Goal: Transaction & Acquisition: Purchase product/service

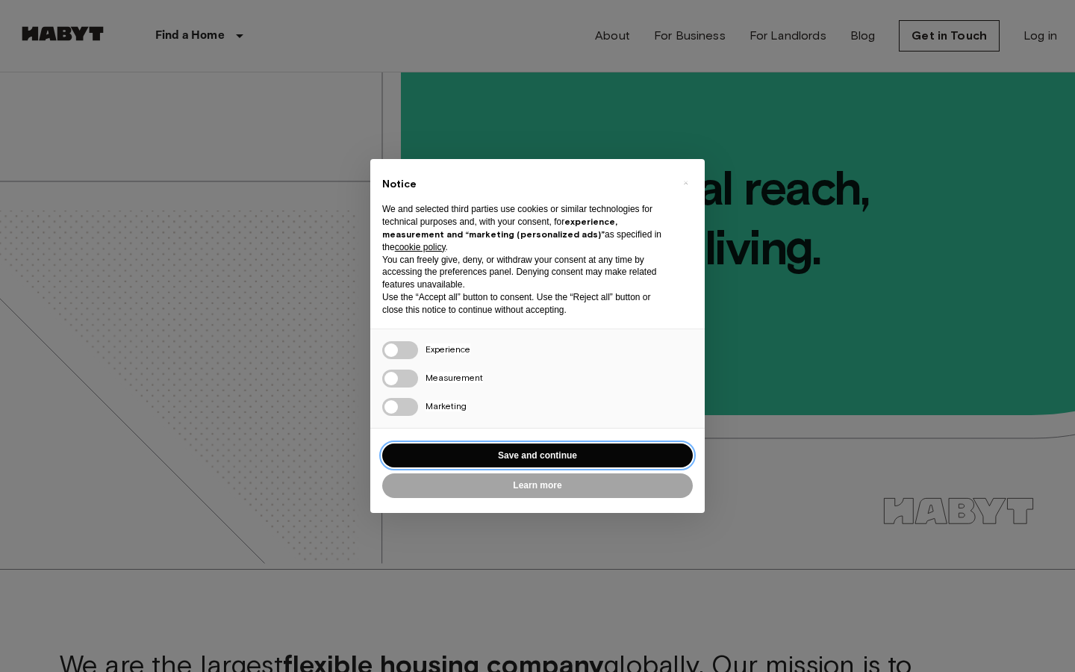
click at [532, 460] on button "Save and continue" at bounding box center [537, 455] width 310 height 25
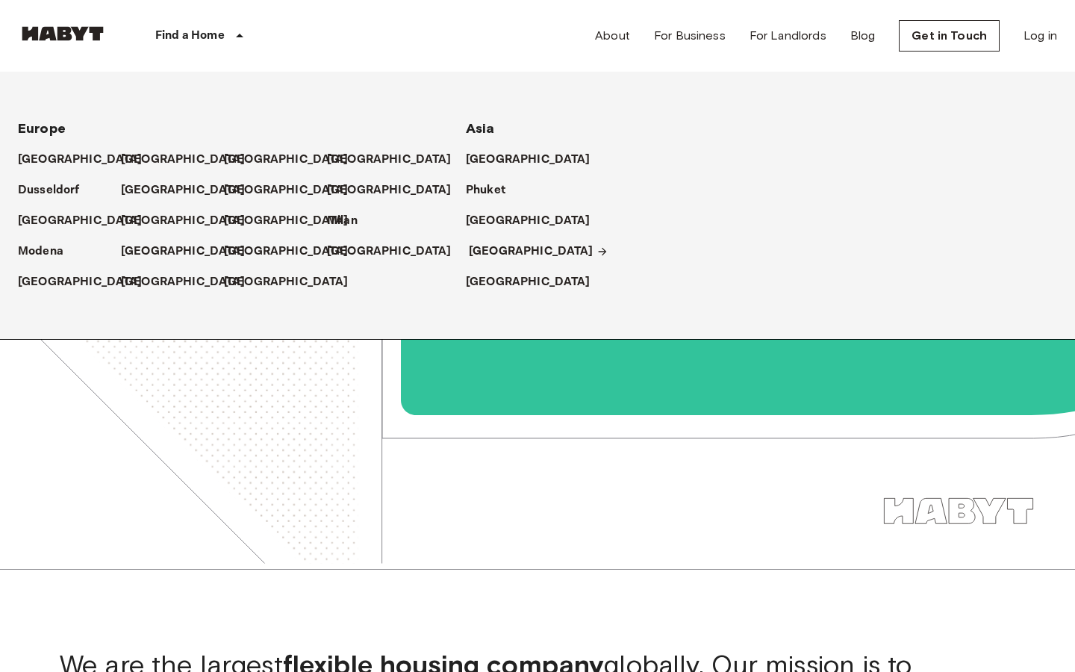
click at [509, 246] on p "[GEOGRAPHIC_DATA]" at bounding box center [531, 252] width 125 height 18
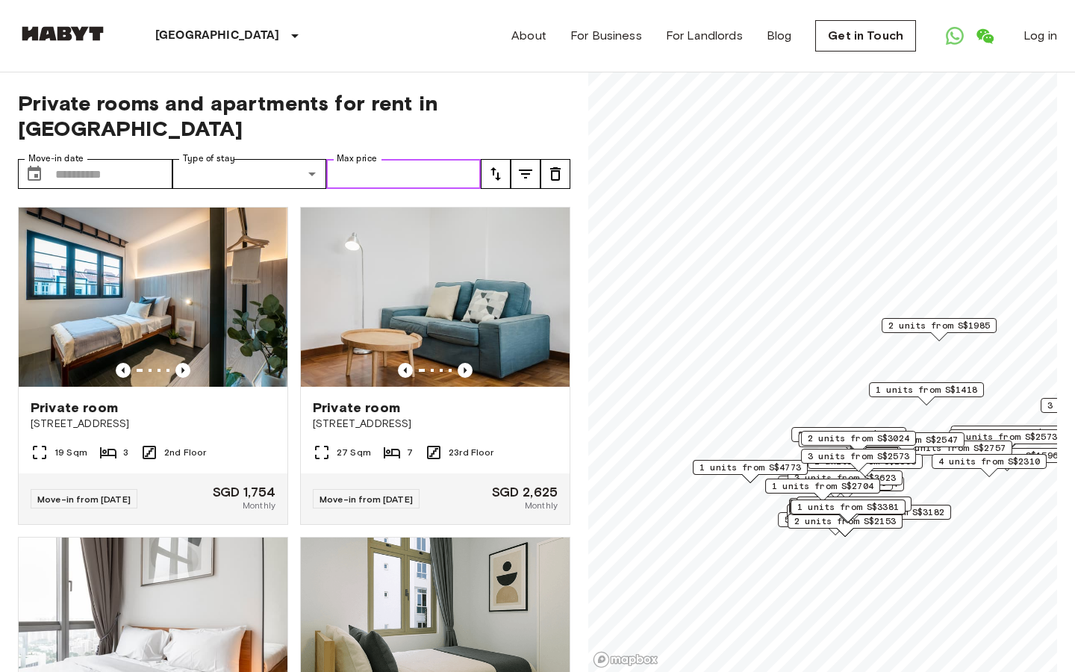
click at [413, 159] on input "Max price" at bounding box center [403, 174] width 154 height 30
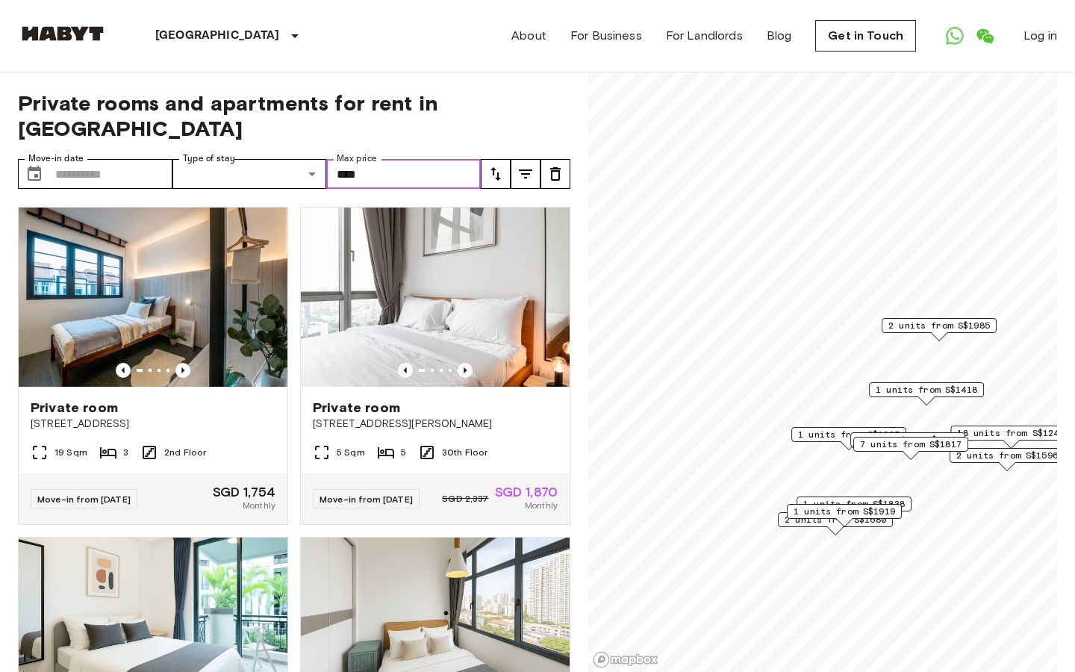
type input "****"
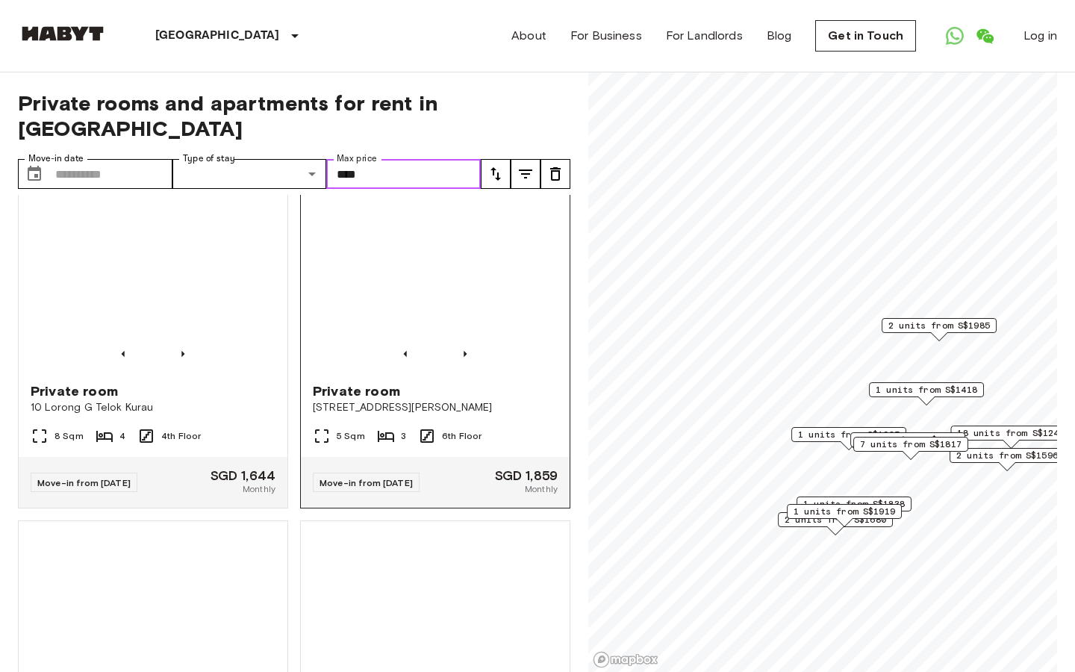
scroll to position [2307, 0]
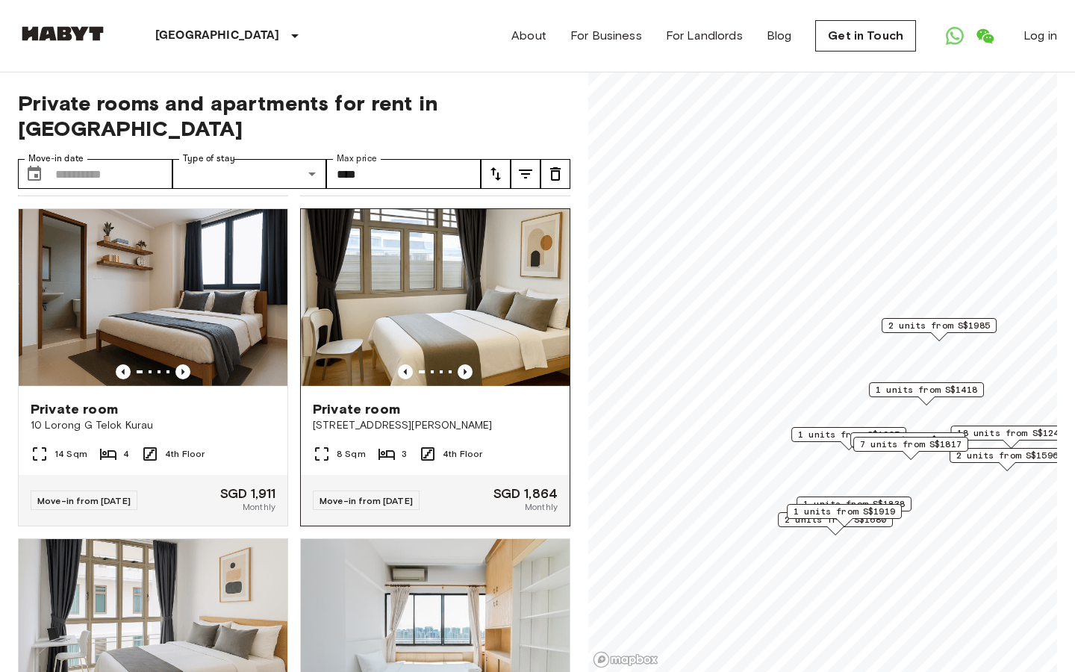
click at [367, 400] on span "Private room" at bounding box center [356, 409] width 87 height 18
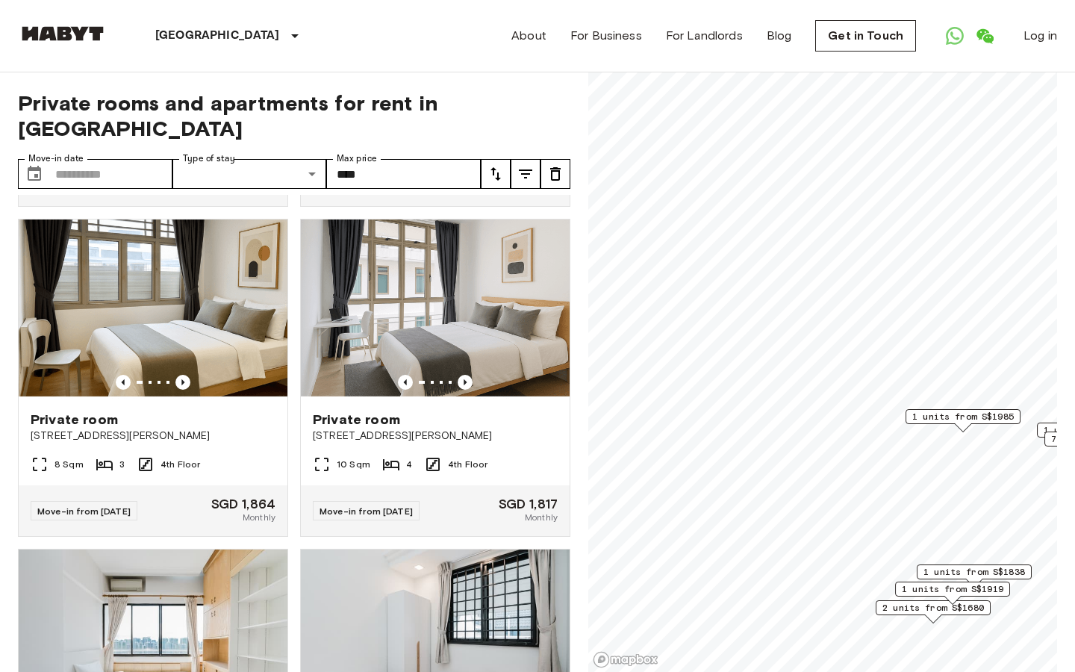
scroll to position [318, 0]
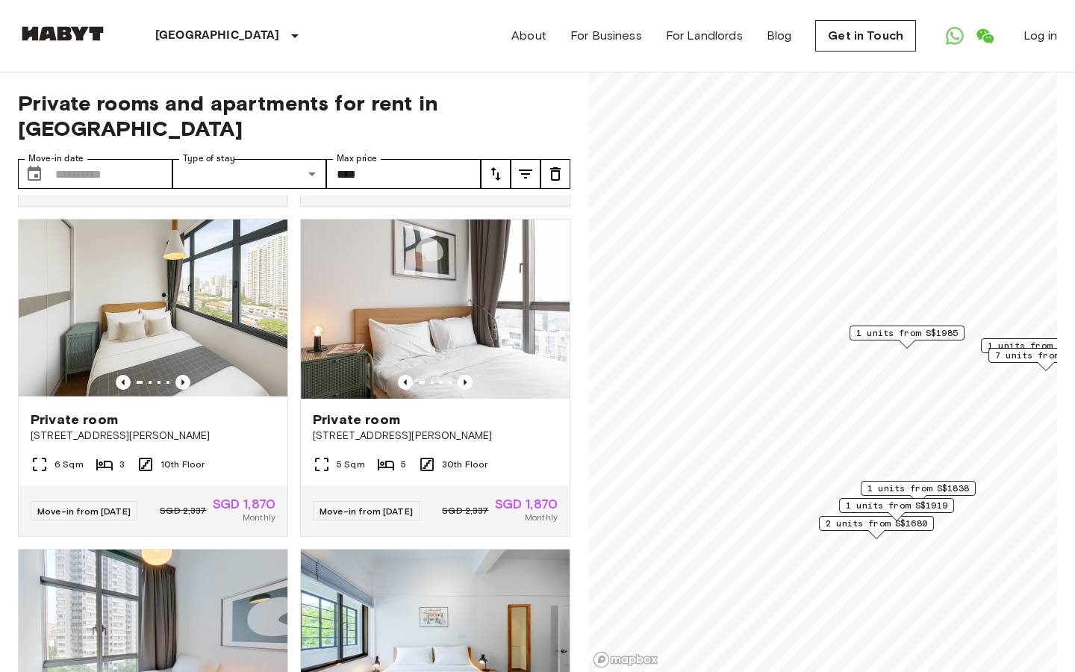
scroll to position [978, 0]
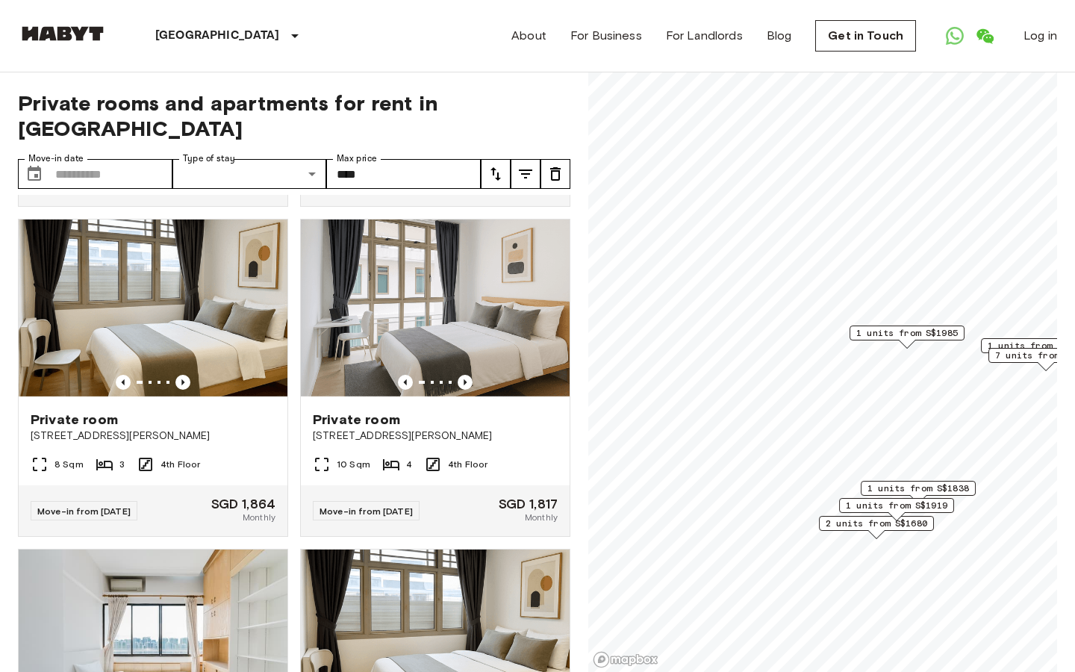
click at [871, 525] on span "2 units from S$1680" at bounding box center [875, 522] width 101 height 13
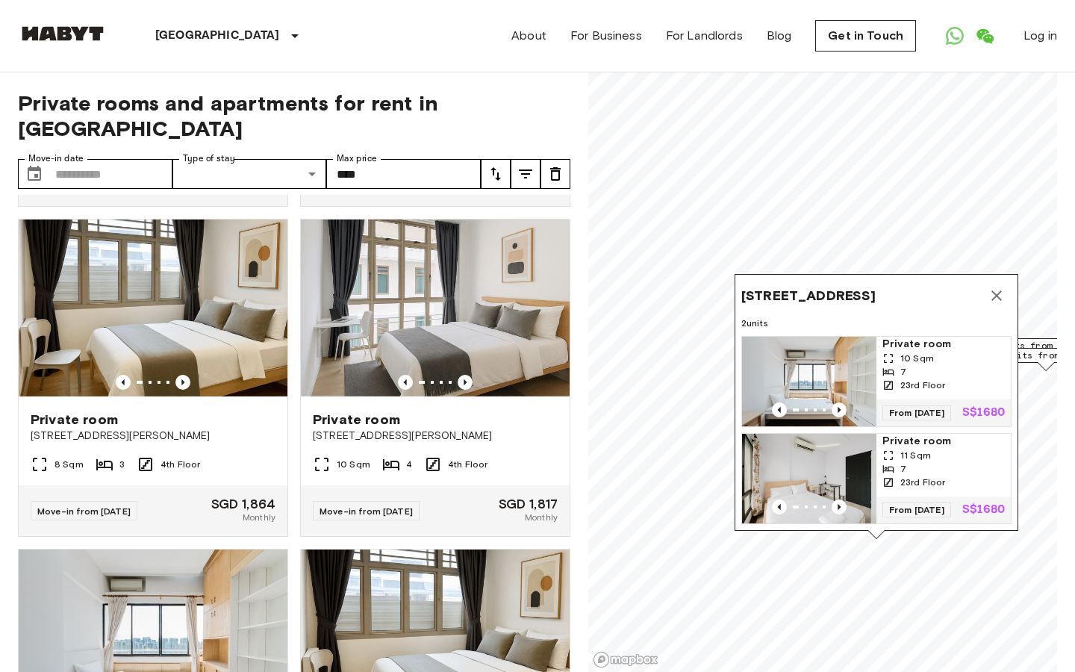
click at [906, 337] on span "Private room" at bounding box center [943, 344] width 122 height 15
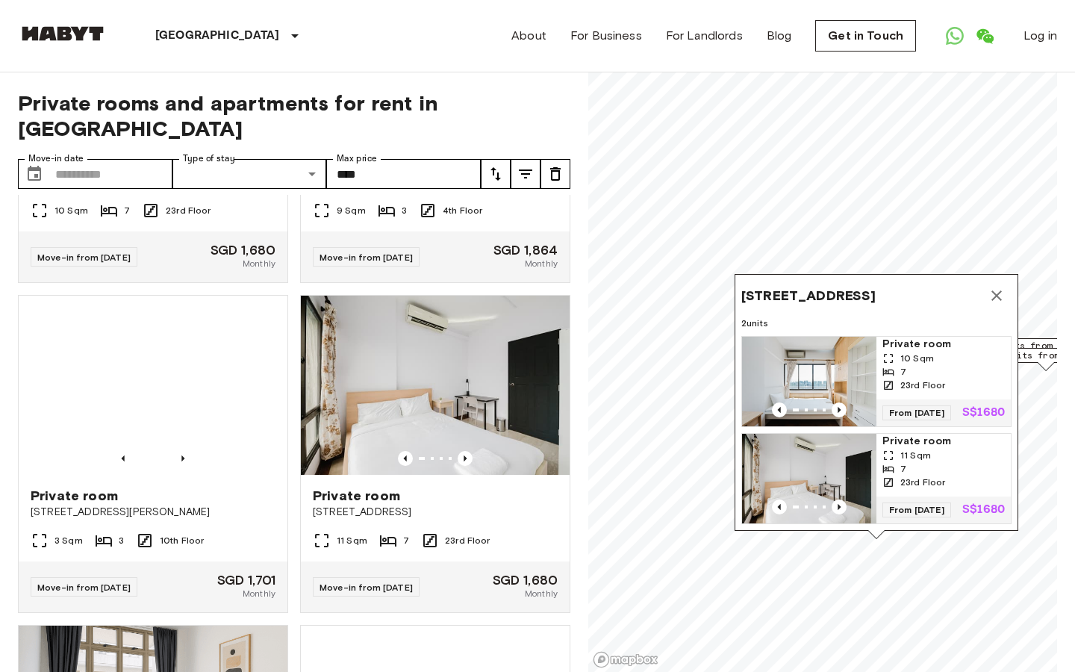
scroll to position [1580, 0]
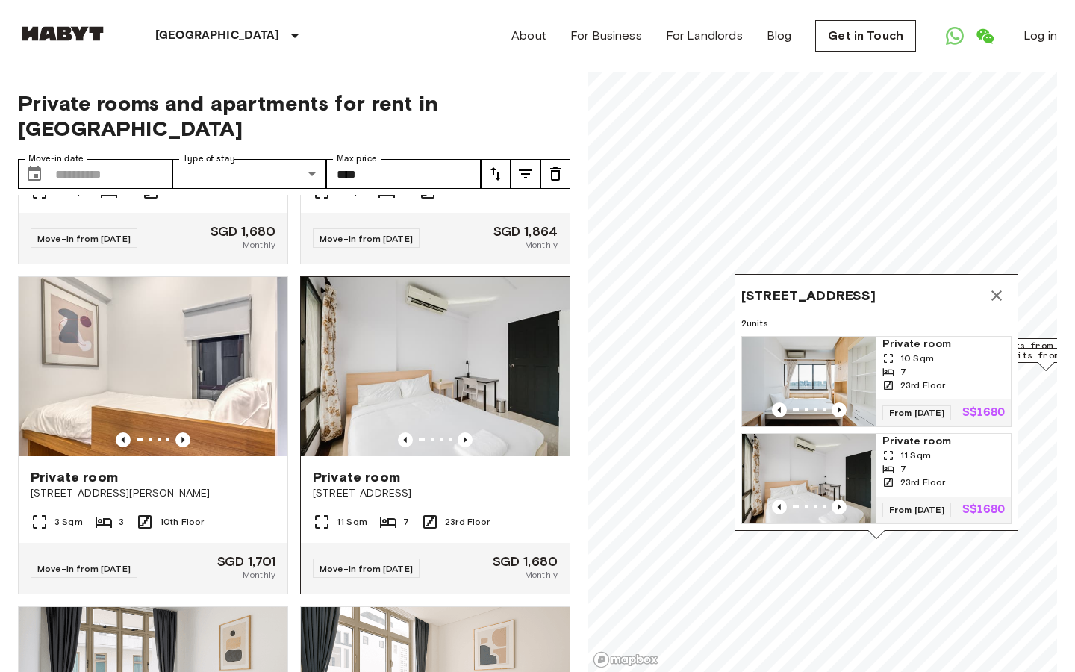
click at [410, 480] on div "Private room 1005 Lower Delta Road #23-03 Singapore 099309" at bounding box center [435, 484] width 269 height 57
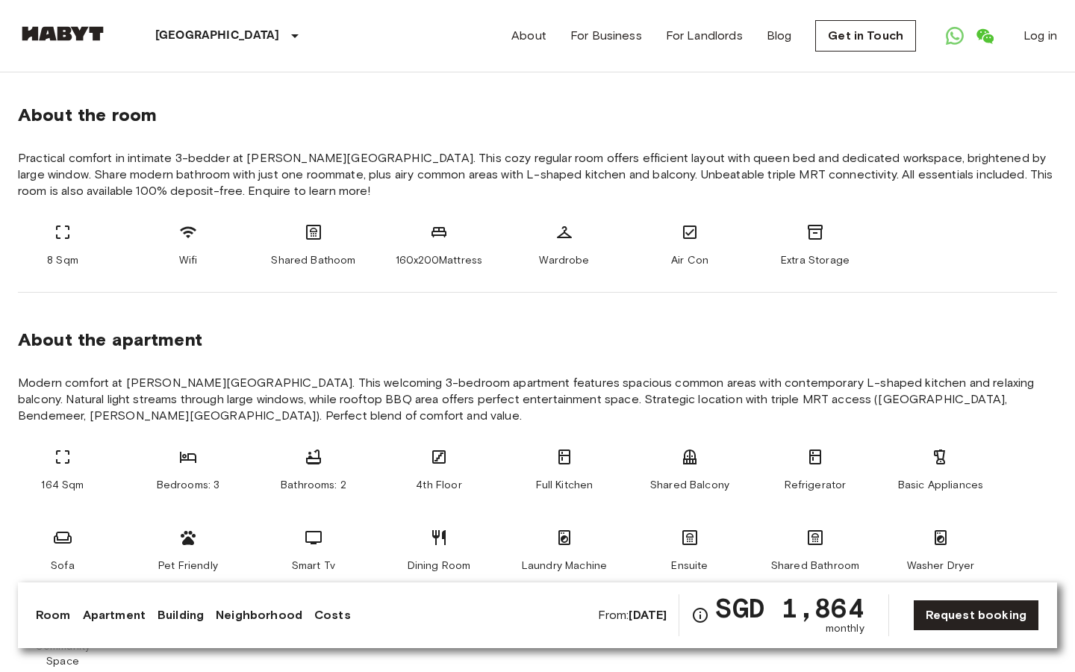
scroll to position [522, 0]
click at [507, 383] on span "Modern comfort at Hamilton Road. This welcoming 3-bedroom apartment features sp…" at bounding box center [537, 398] width 1039 height 49
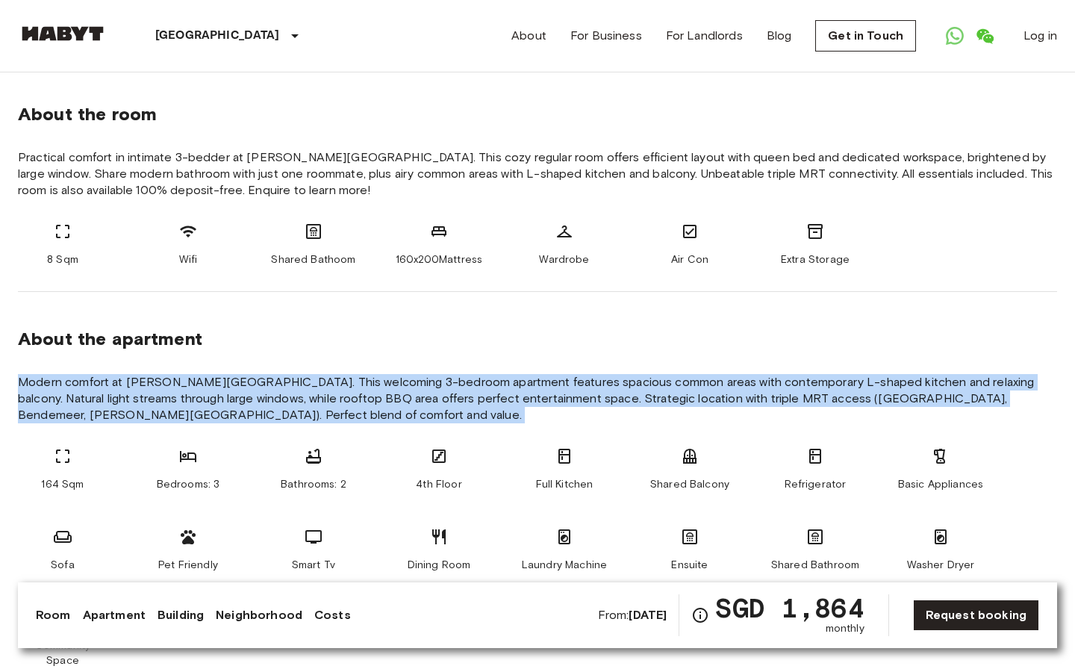
click at [460, 335] on div "About the apartment" at bounding box center [537, 339] width 1039 height 22
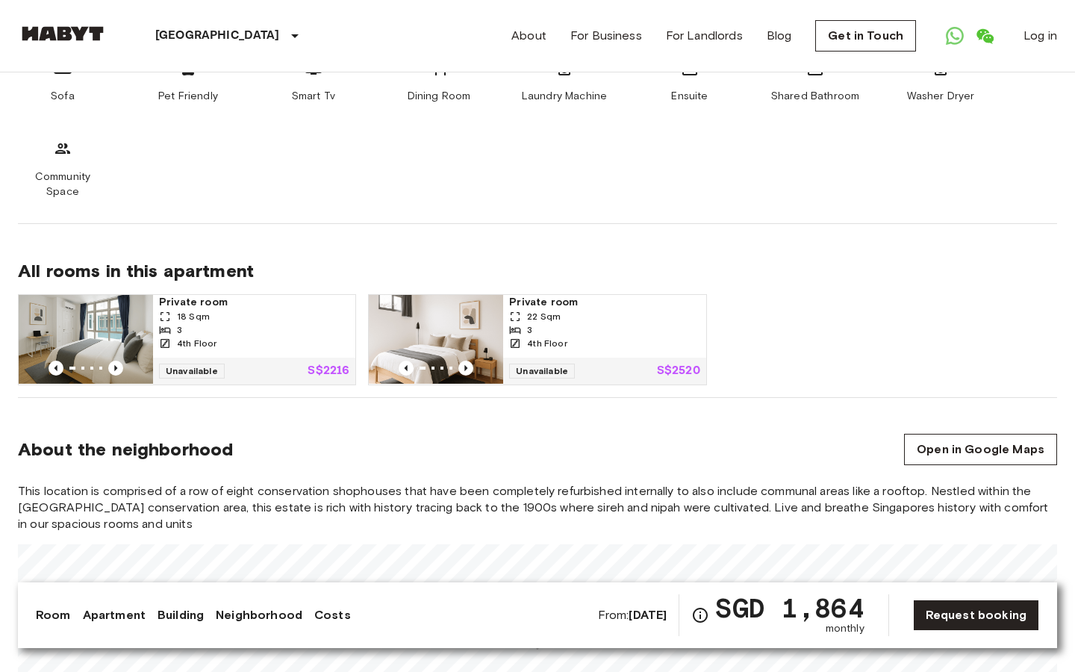
scroll to position [1114, 0]
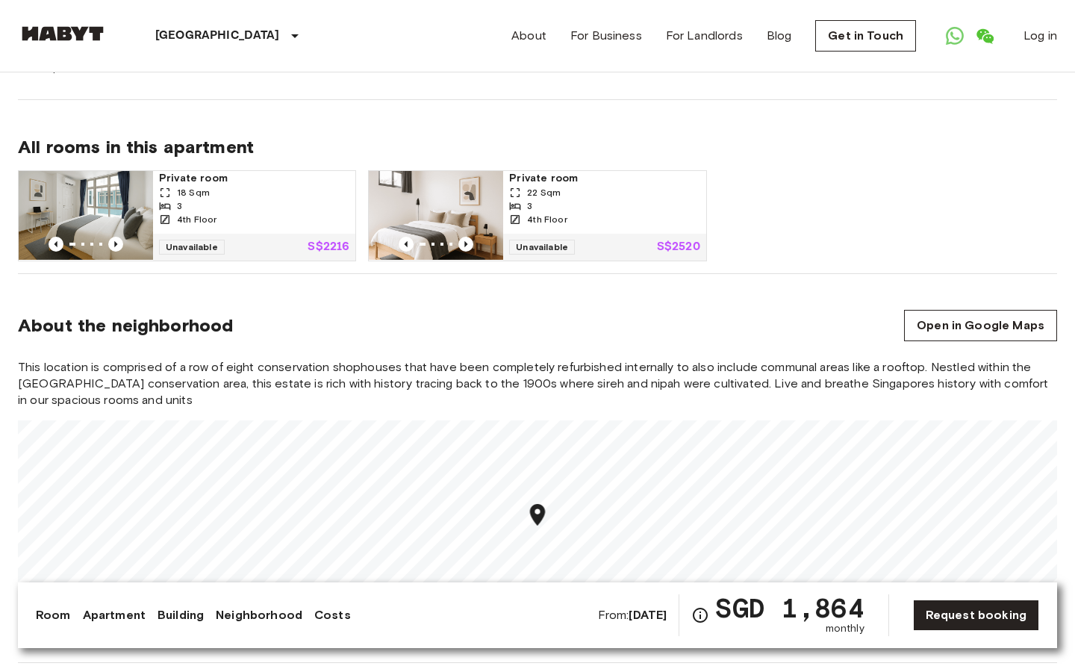
click at [407, 310] on div "About the neighborhood Open in Google Maps" at bounding box center [537, 325] width 1039 height 31
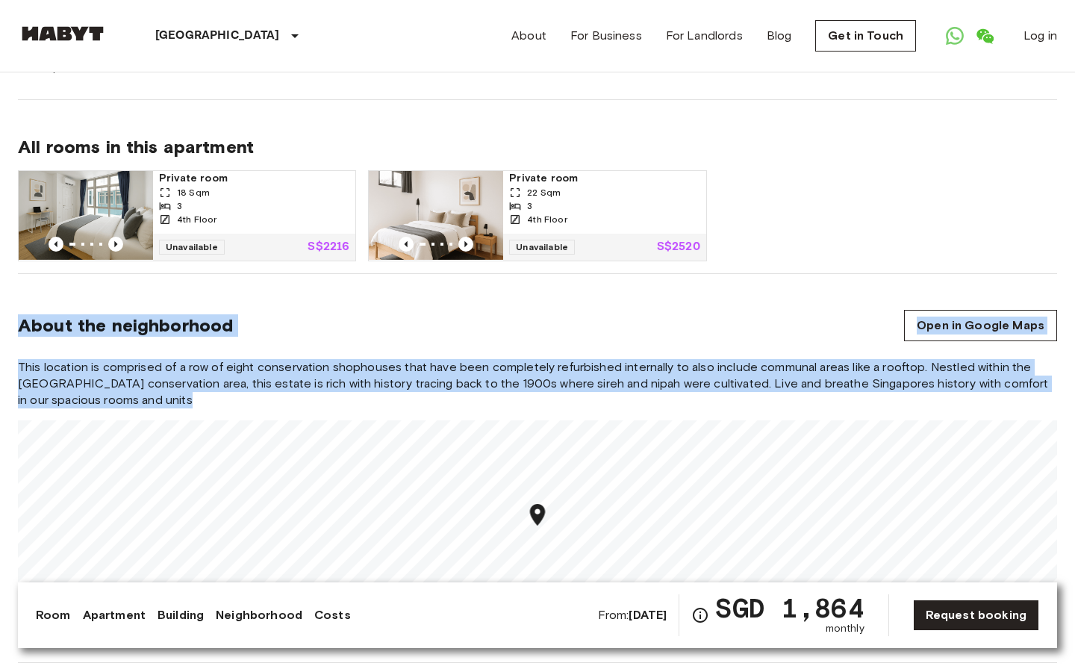
drag, startPoint x: 407, startPoint y: 304, endPoint x: 410, endPoint y: 342, distance: 37.4
click at [410, 341] on section "About the neighborhood Open in Google Maps This location is comprised of a row …" at bounding box center [537, 468] width 1039 height 389
click at [410, 342] on section "About the neighborhood Open in Google Maps This location is comprised of a row …" at bounding box center [537, 468] width 1039 height 389
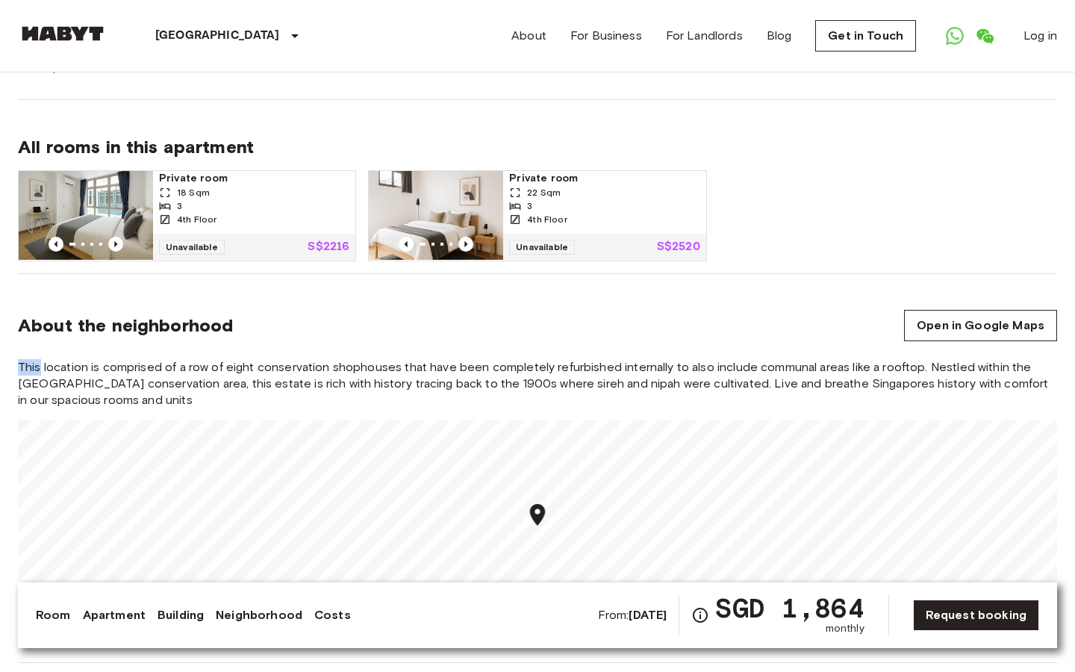
click at [410, 342] on section "About the neighborhood Open in Google Maps This location is comprised of a row …" at bounding box center [537, 468] width 1039 height 389
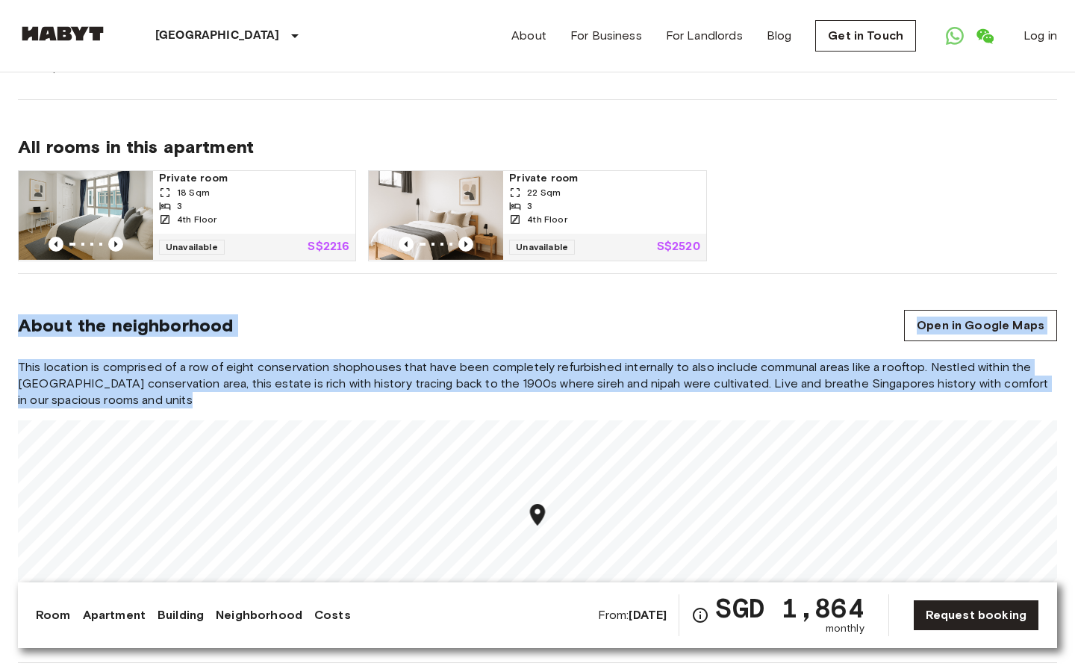
drag, startPoint x: 410, startPoint y: 342, endPoint x: 401, endPoint y: 319, distance: 24.1
click at [401, 322] on section "About the neighborhood Open in Google Maps This location is comprised of a row …" at bounding box center [537, 468] width 1039 height 389
click at [401, 319] on div "About the neighborhood Open in Google Maps" at bounding box center [537, 325] width 1039 height 31
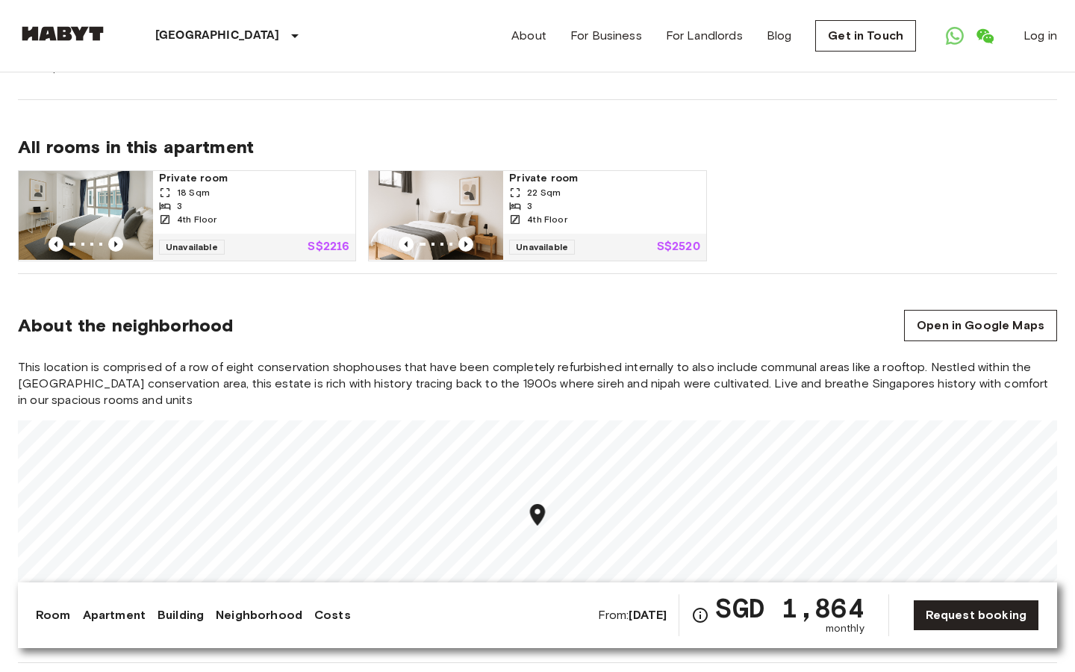
click at [302, 113] on div "All rooms in this apartment Private room 18 Sqm 3 4th Floor Unavailable S$2216 …" at bounding box center [537, 187] width 1039 height 174
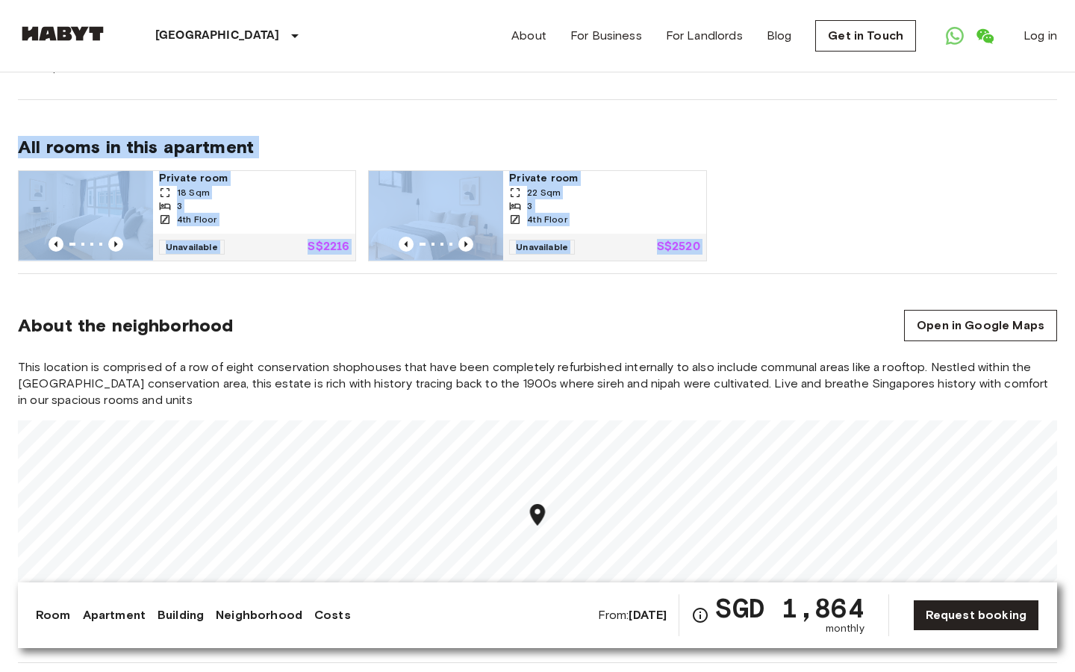
drag, startPoint x: 302, startPoint y: 113, endPoint x: 324, endPoint y: 331, distance: 219.0
click at [324, 331] on section "About the neighborhood Open in Google Maps This location is comprised of a row …" at bounding box center [537, 468] width 1039 height 389
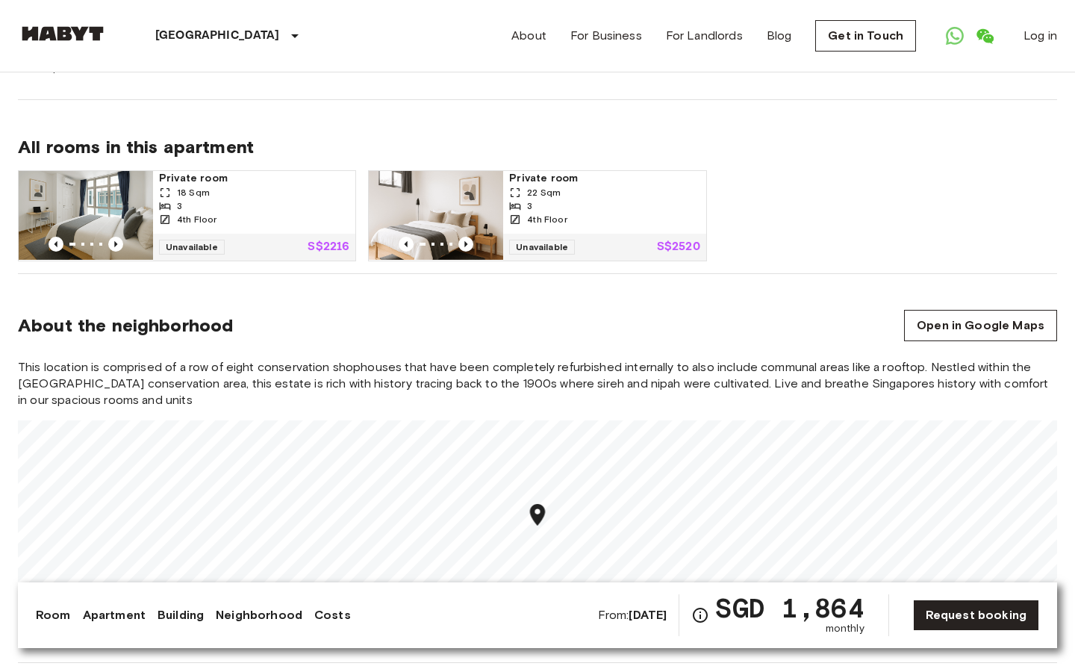
click at [324, 331] on section "About the neighborhood Open in Google Maps This location is comprised of a row …" at bounding box center [537, 468] width 1039 height 389
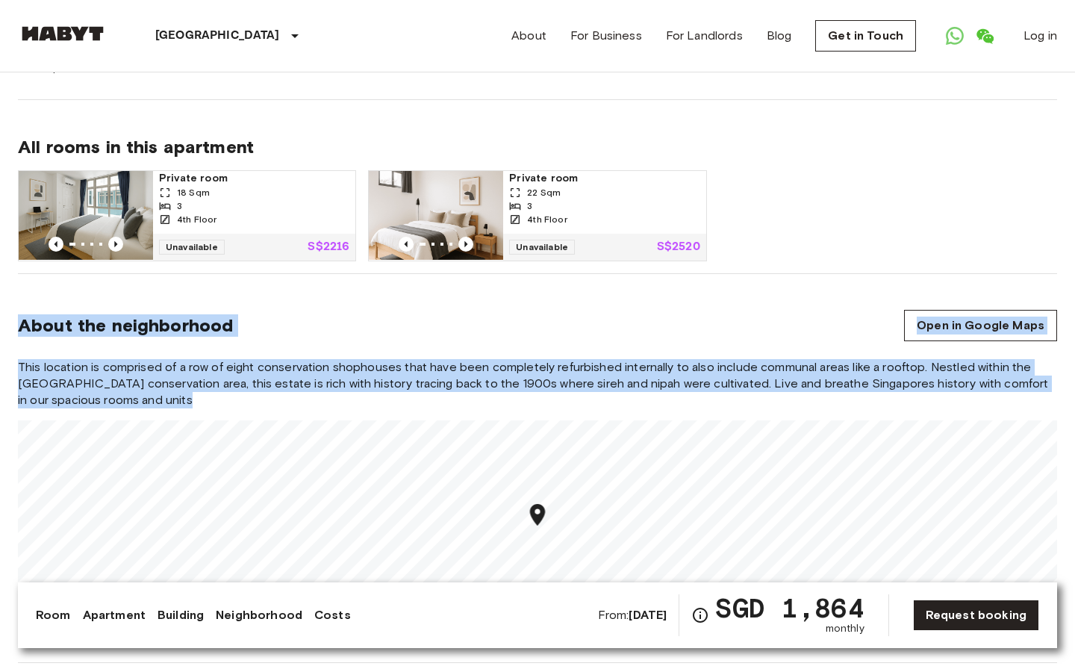
drag, startPoint x: 324, startPoint y: 331, endPoint x: 324, endPoint y: 343, distance: 11.9
click at [324, 343] on section "About the neighborhood Open in Google Maps This location is comprised of a row …" at bounding box center [537, 468] width 1039 height 389
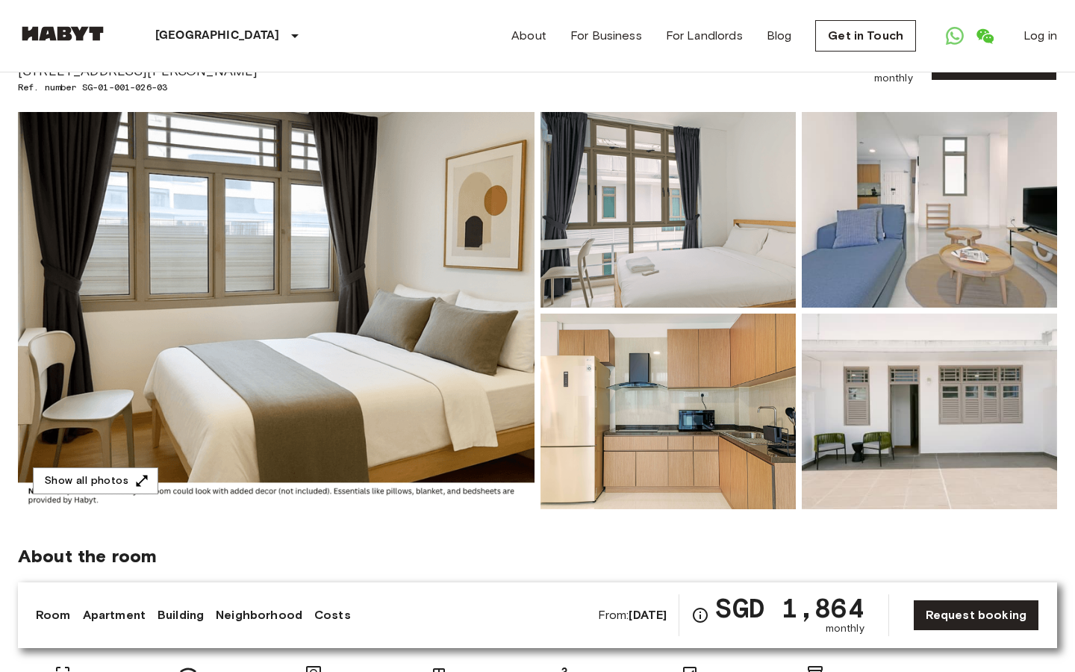
scroll to position [72, 0]
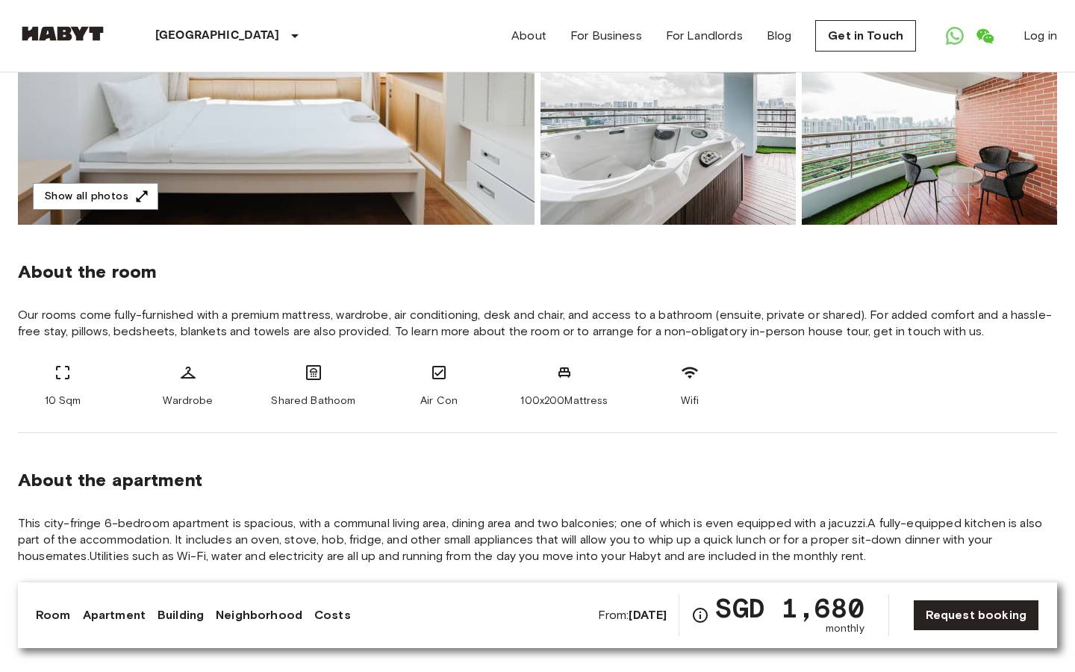
scroll to position [372, 0]
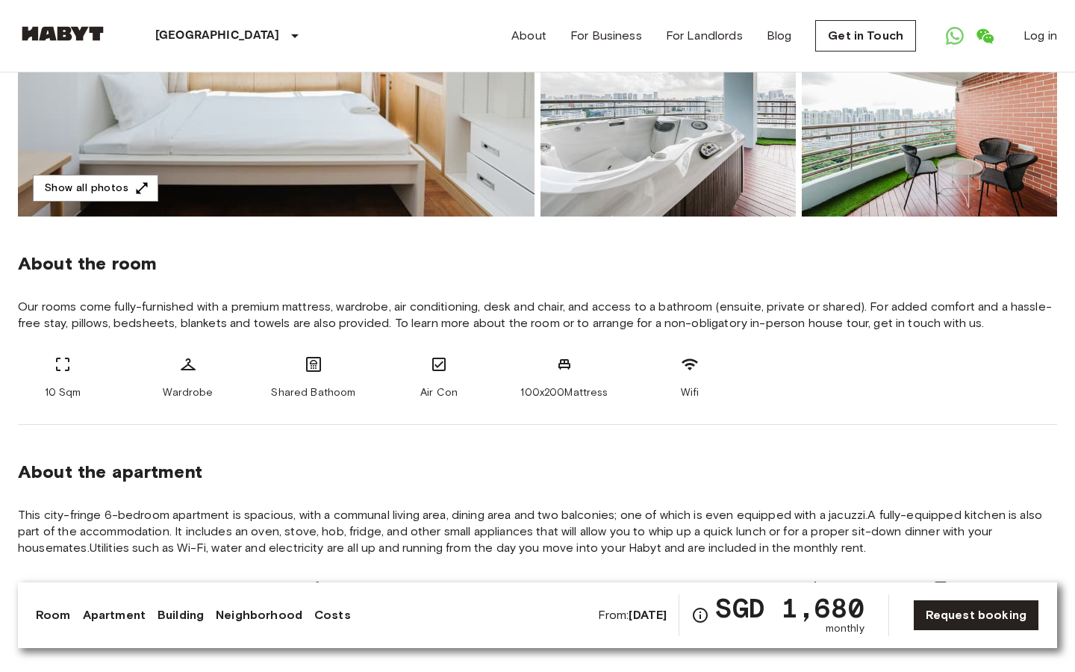
click at [397, 306] on span "Our rooms come fully-furnished with a premium mattress, wardrobe, air condition…" at bounding box center [537, 314] width 1039 height 33
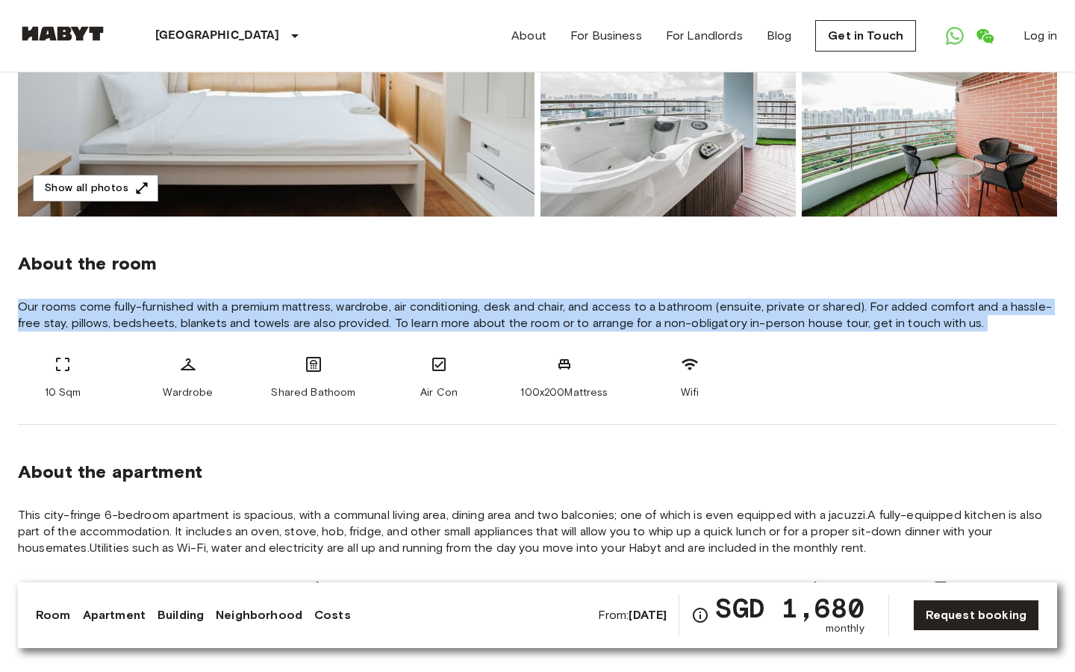
click at [370, 523] on span "This city-fringe 6-bedroom apartment is spacious, with a communal living area, …" at bounding box center [537, 531] width 1039 height 49
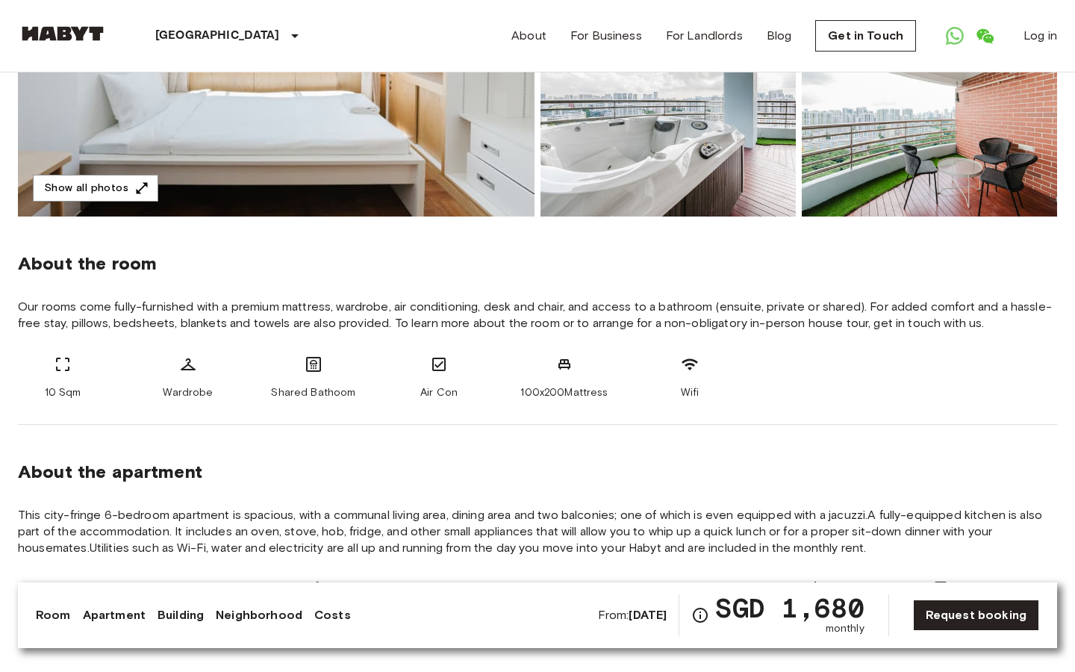
click at [370, 523] on span "This city-fringe 6-bedroom apartment is spacious, with a communal living area, …" at bounding box center [537, 531] width 1039 height 49
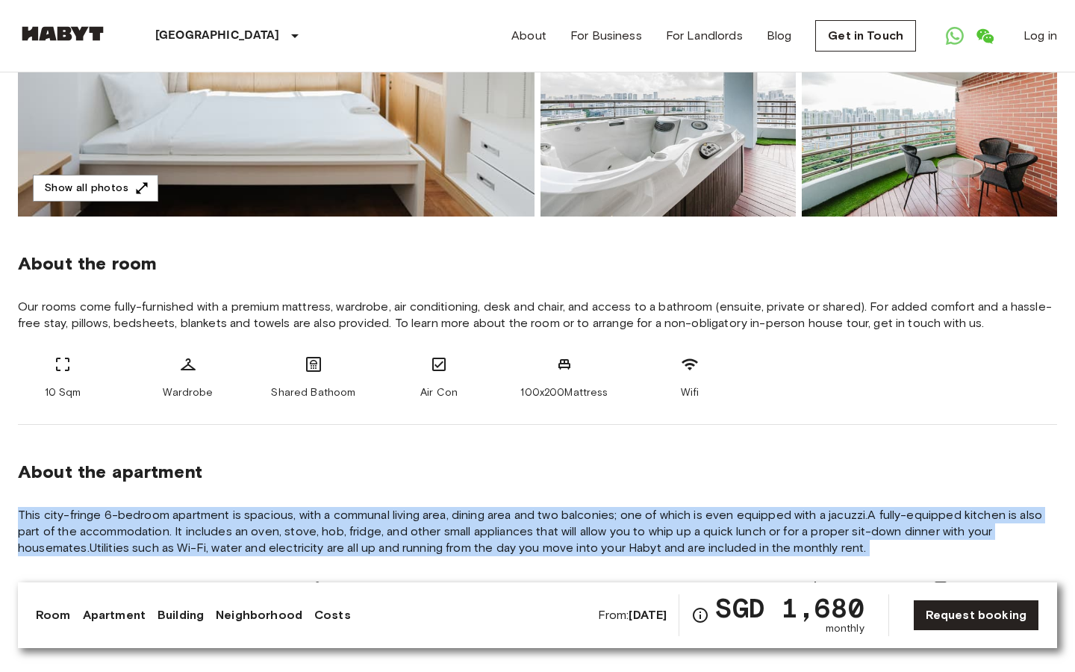
click at [370, 484] on section "About the apartment This city-fringe 6-bedroom apartment is spacious, with a co…" at bounding box center [537, 585] width 1039 height 320
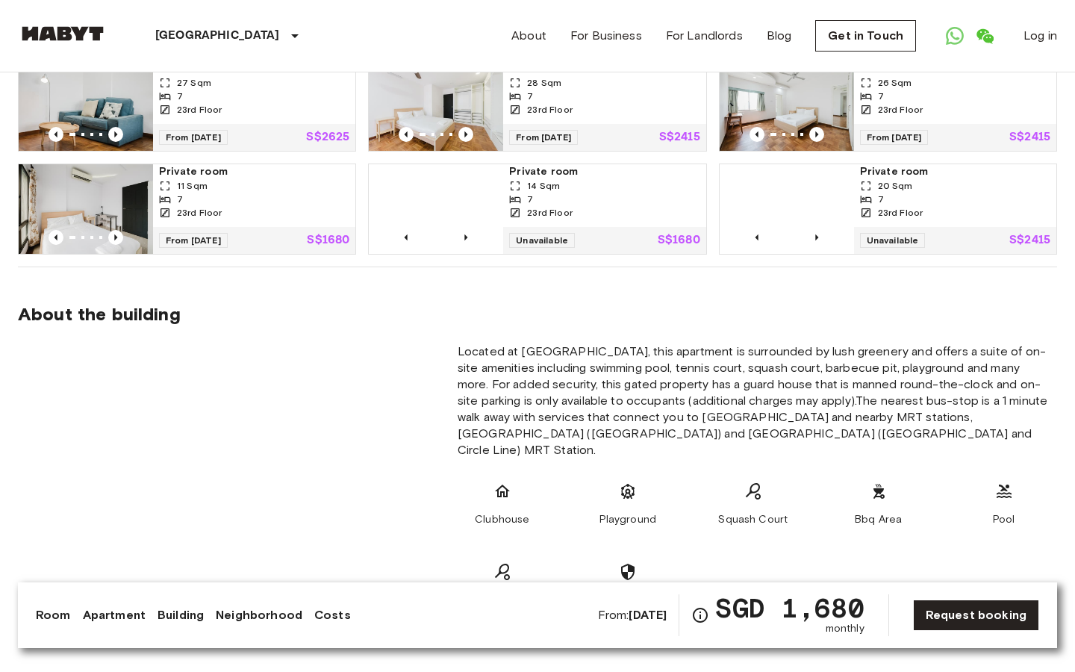
scroll to position [1121, 0]
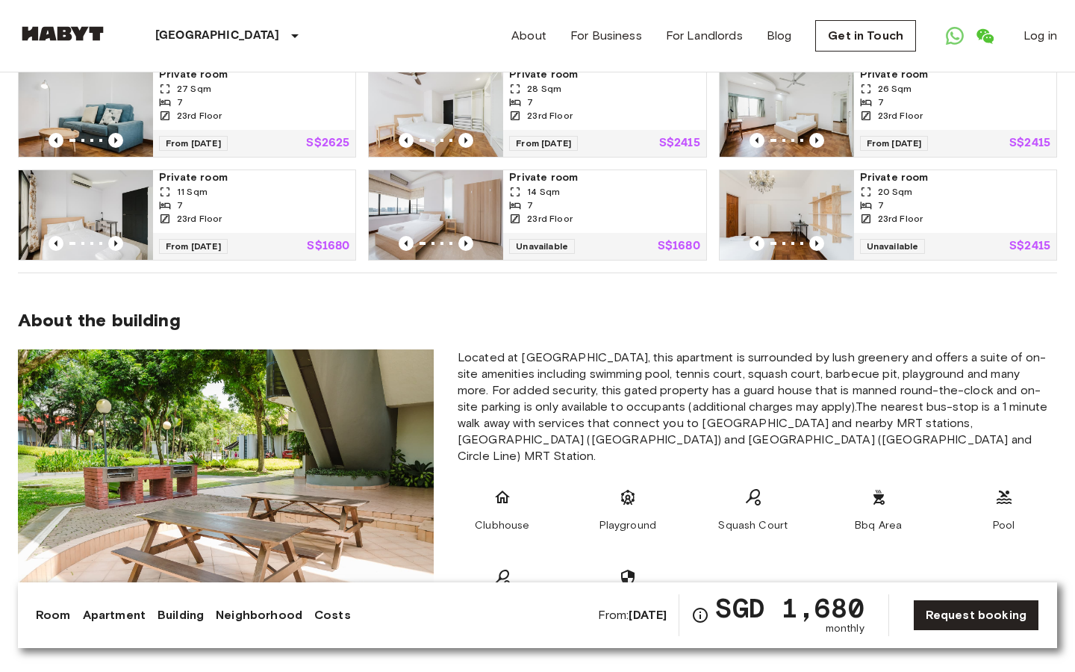
click at [549, 404] on span "Located at [GEOGRAPHIC_DATA], this apartment is surrounded by lush greenery and…" at bounding box center [756, 406] width 599 height 115
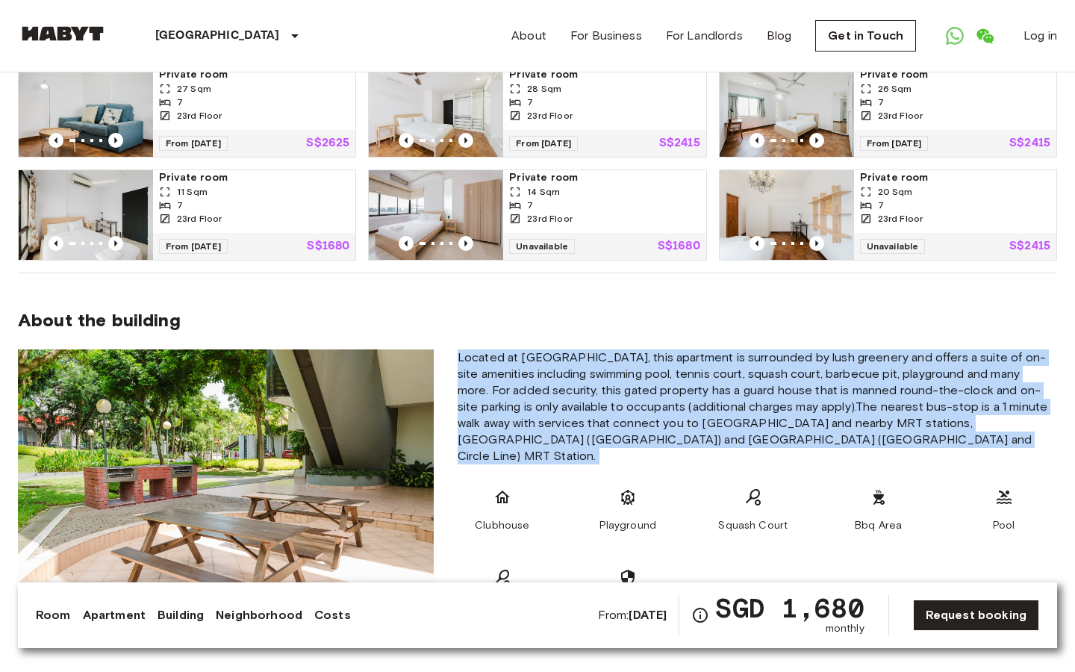
click at [542, 350] on span "Located at [GEOGRAPHIC_DATA], this apartment is surrounded by lush greenery and…" at bounding box center [756, 406] width 599 height 115
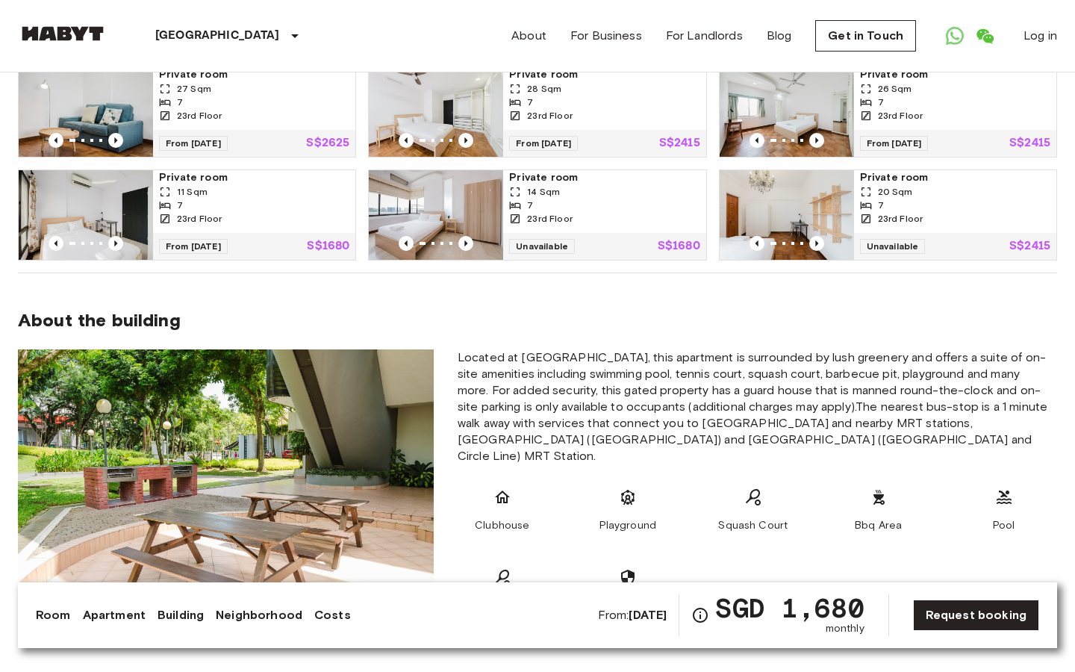
click at [542, 350] on span "Located at [GEOGRAPHIC_DATA], this apartment is surrounded by lush greenery and…" at bounding box center [756, 406] width 599 height 115
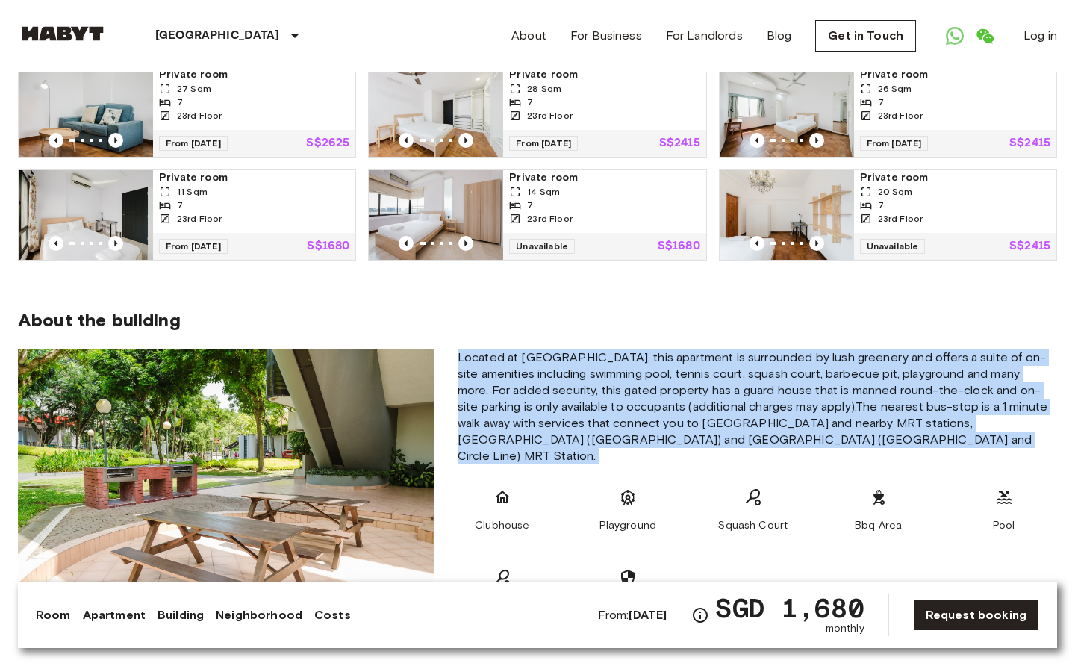
click at [609, 384] on span "Located at [GEOGRAPHIC_DATA], this apartment is surrounded by lush greenery and…" at bounding box center [756, 406] width 599 height 115
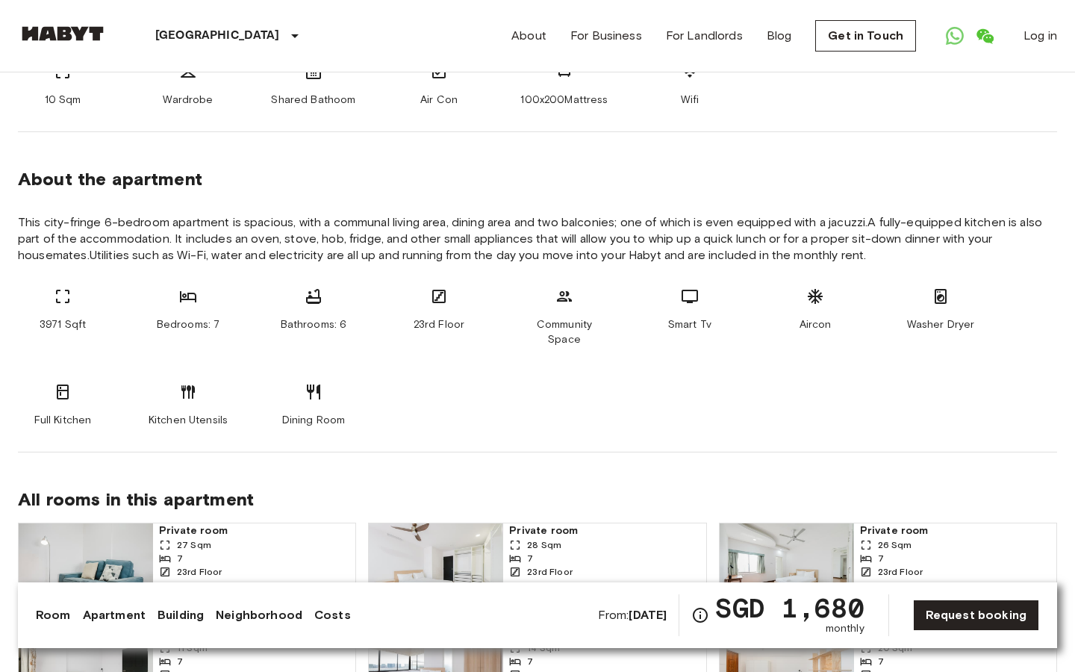
scroll to position [0, 0]
